Goal: Transaction & Acquisition: Purchase product/service

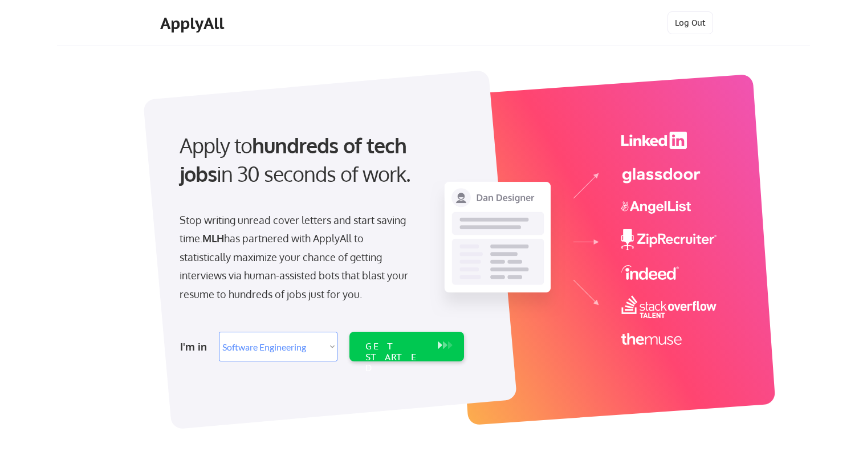
select select ""engineering""
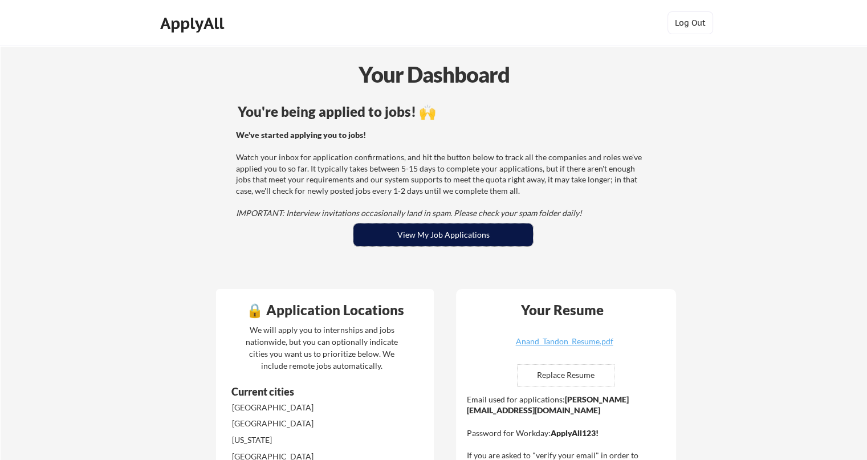
click at [379, 241] on button "View My Job Applications" at bounding box center [444, 235] width 180 height 23
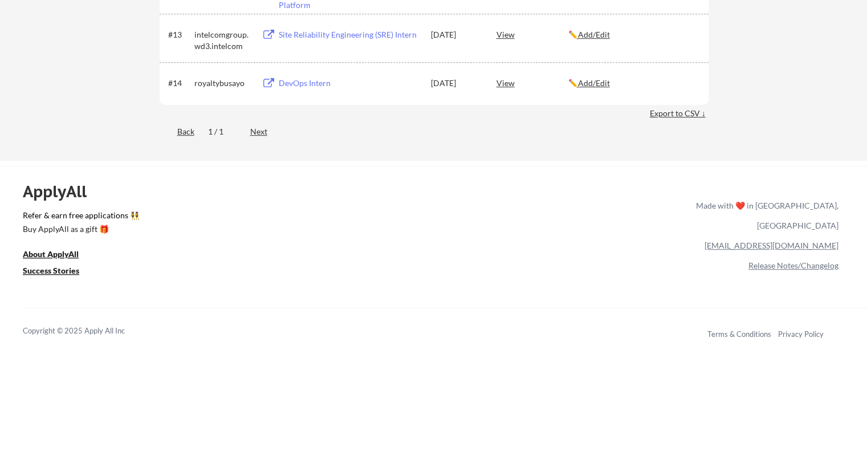
scroll to position [722, 0]
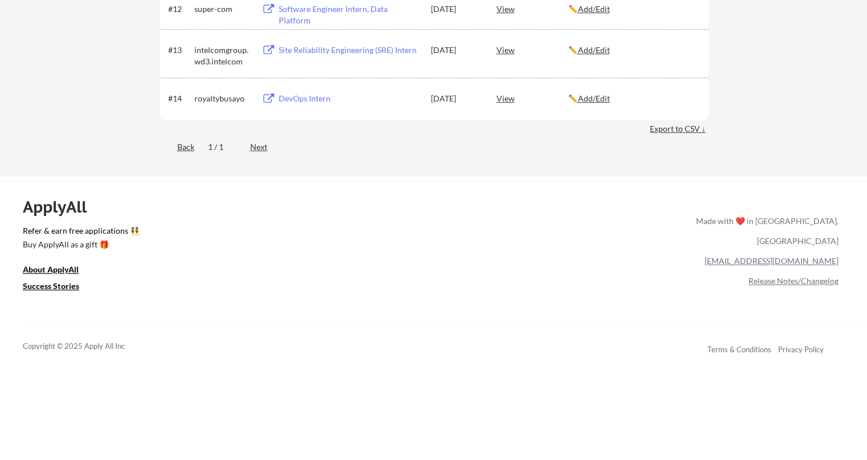
click at [263, 149] on div "Next" at bounding box center [265, 146] width 30 height 11
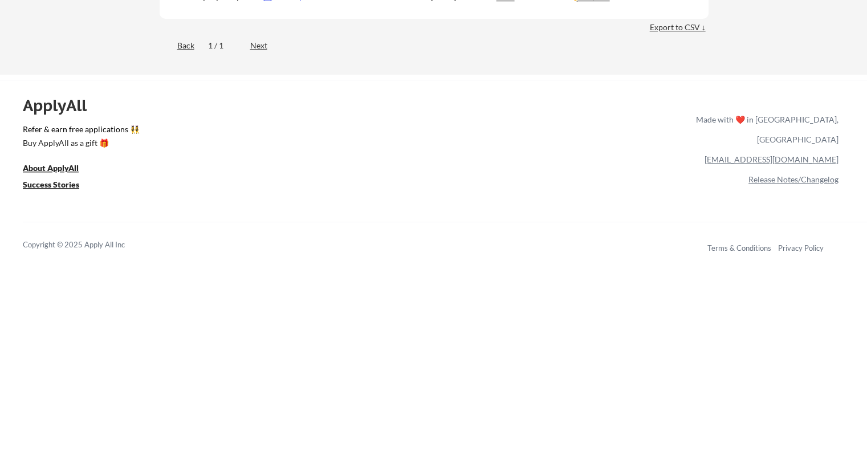
scroll to position [835, 0]
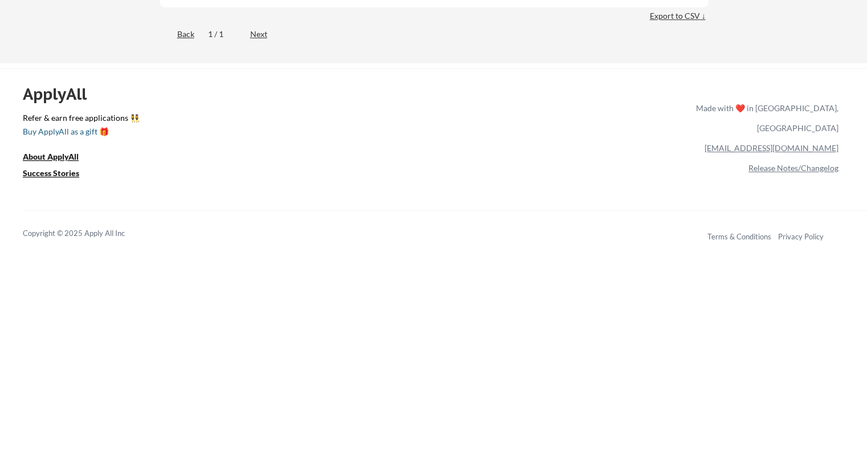
click at [66, 132] on div "Buy ApplyAll as a gift 🎁" at bounding box center [80, 132] width 114 height 8
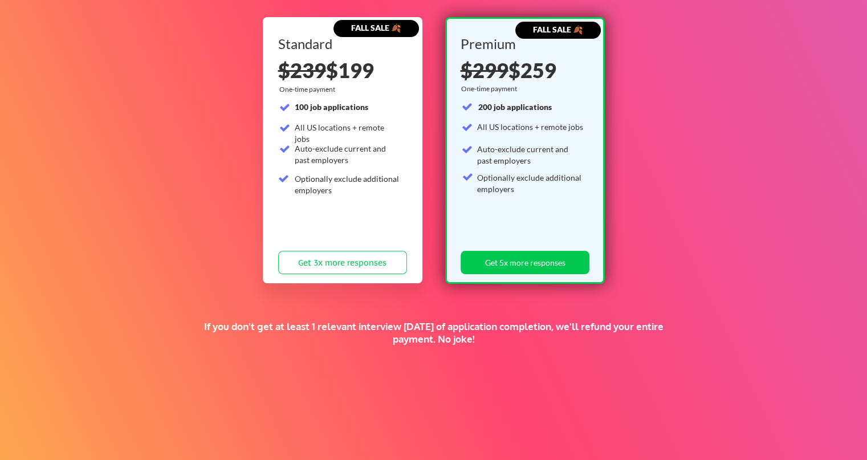
scroll to position [119, 0]
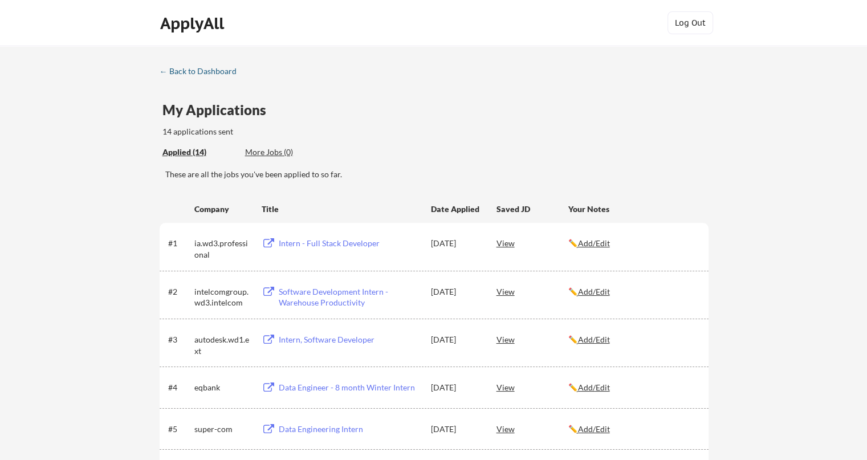
click at [207, 73] on div "← Back to Dashboard" at bounding box center [203, 71] width 86 height 8
